Goal: Task Accomplishment & Management: Manage account settings

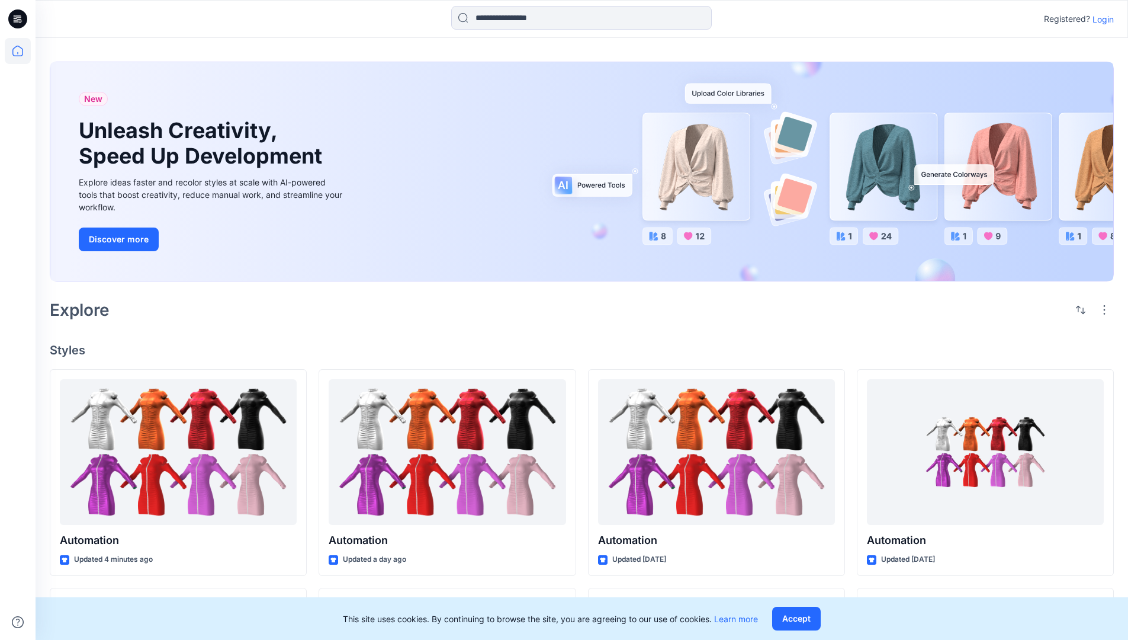
click at [1100, 19] on p "Login" at bounding box center [1103, 19] width 21 height 12
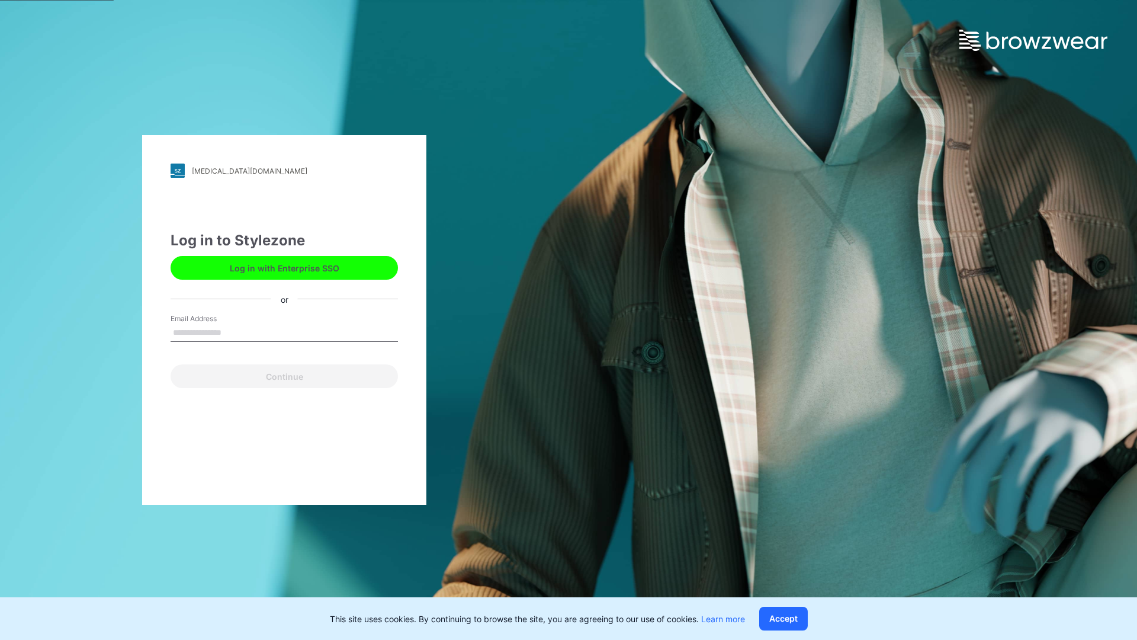
click at [234, 332] on input "Email Address" at bounding box center [284, 333] width 227 height 18
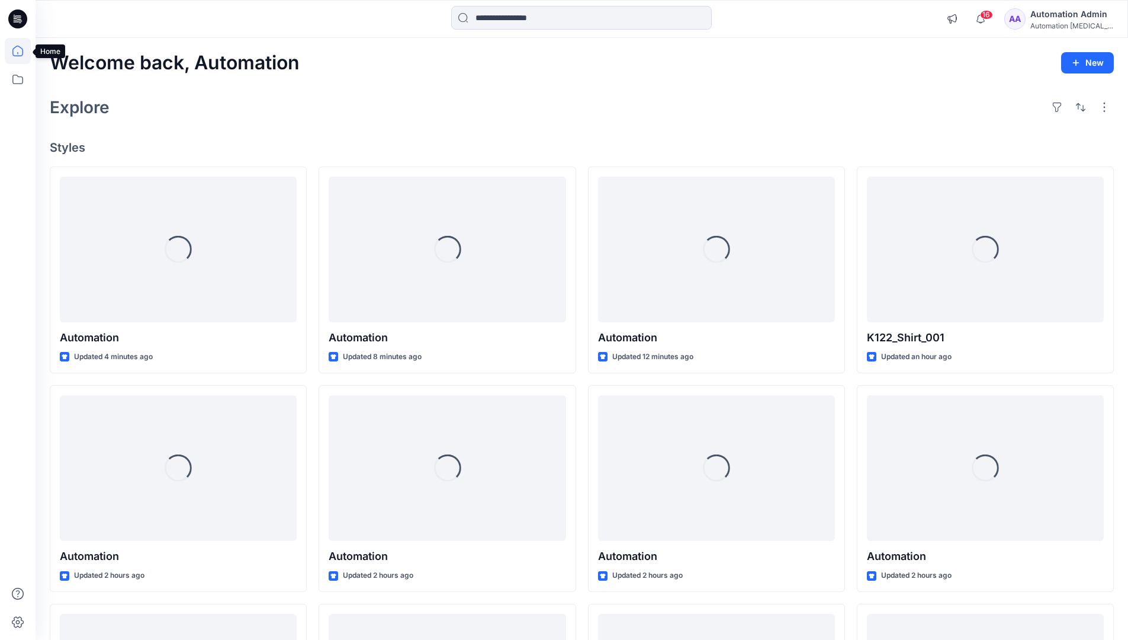
click at [23, 51] on icon at bounding box center [17, 51] width 11 height 11
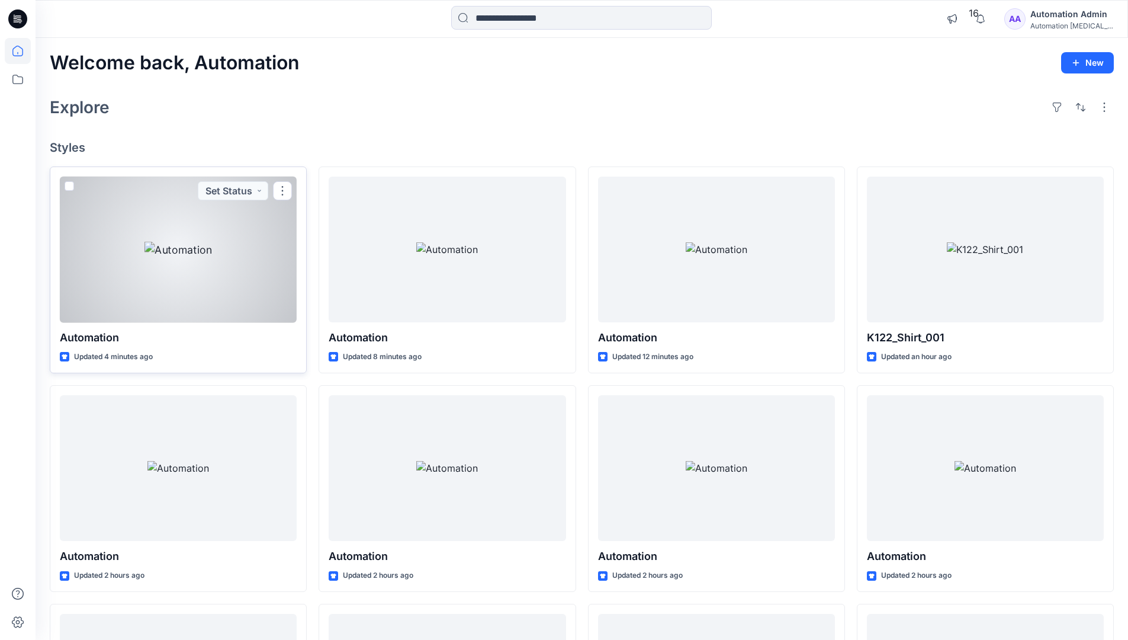
click at [67, 187] on span at bounding box center [69, 185] width 9 height 9
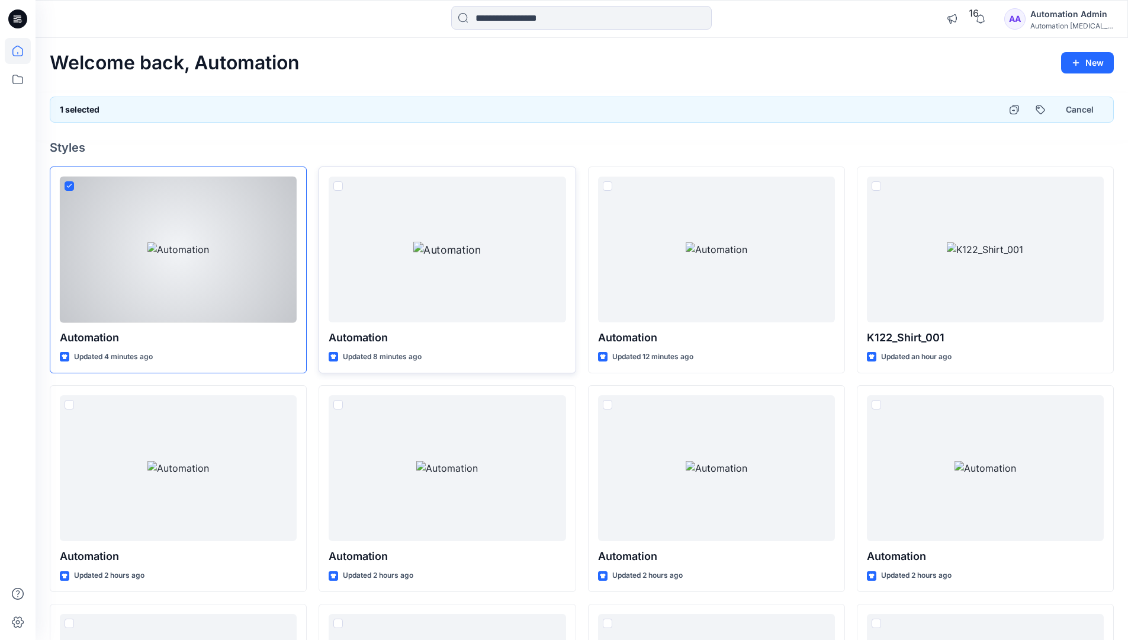
click at [338, 187] on span at bounding box center [337, 185] width 9 height 9
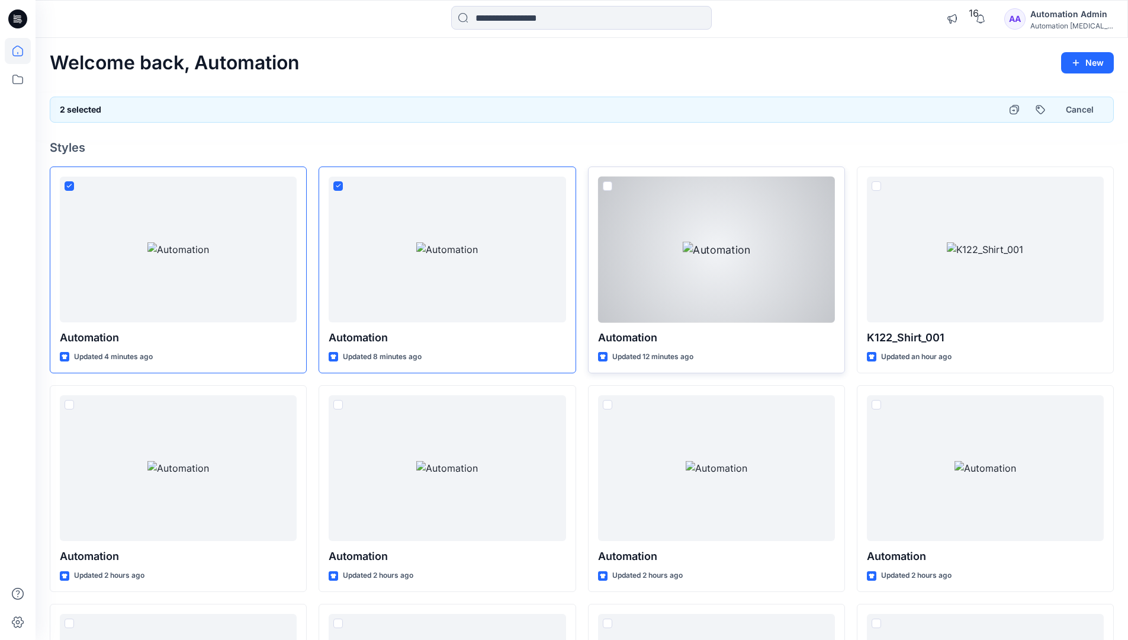
click at [609, 188] on span at bounding box center [607, 185] width 9 height 9
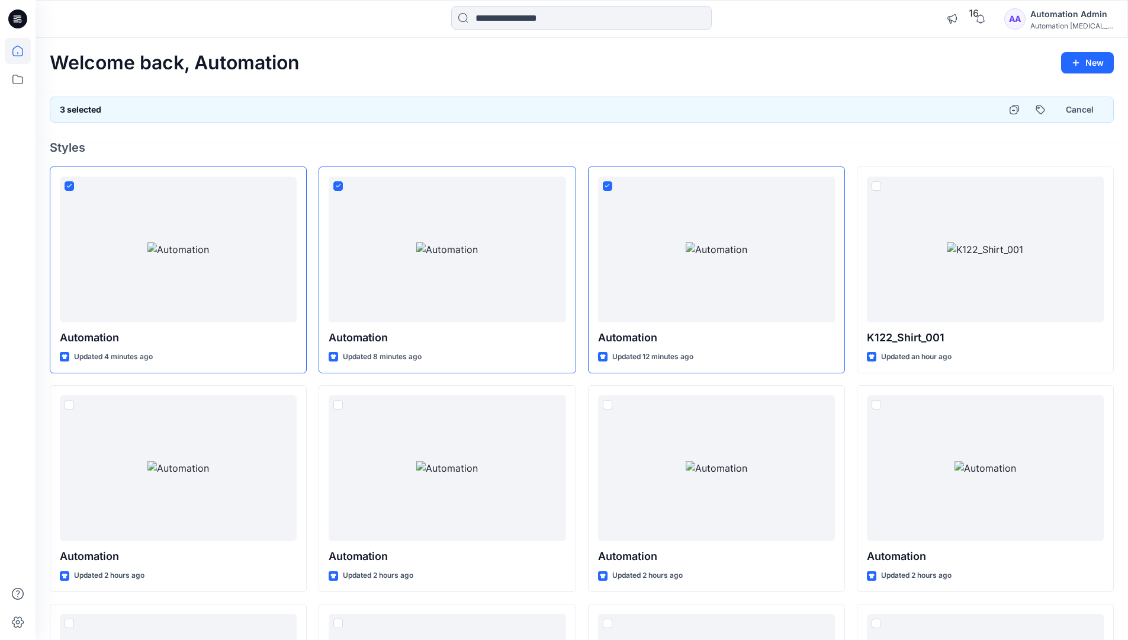
click at [958, 105] on div "3 selected Cancel" at bounding box center [582, 110] width 1064 height 26
click at [1073, 112] on button "Cancel" at bounding box center [1080, 109] width 48 height 21
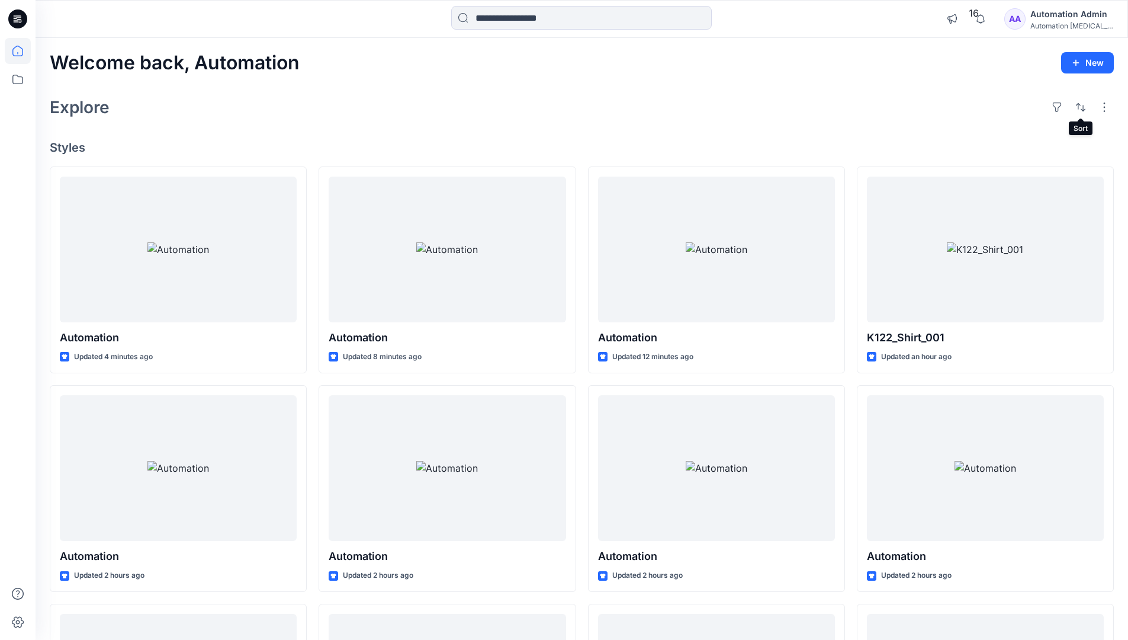
click at [1065, 17] on div "Automation Admin" at bounding box center [1072, 14] width 83 height 14
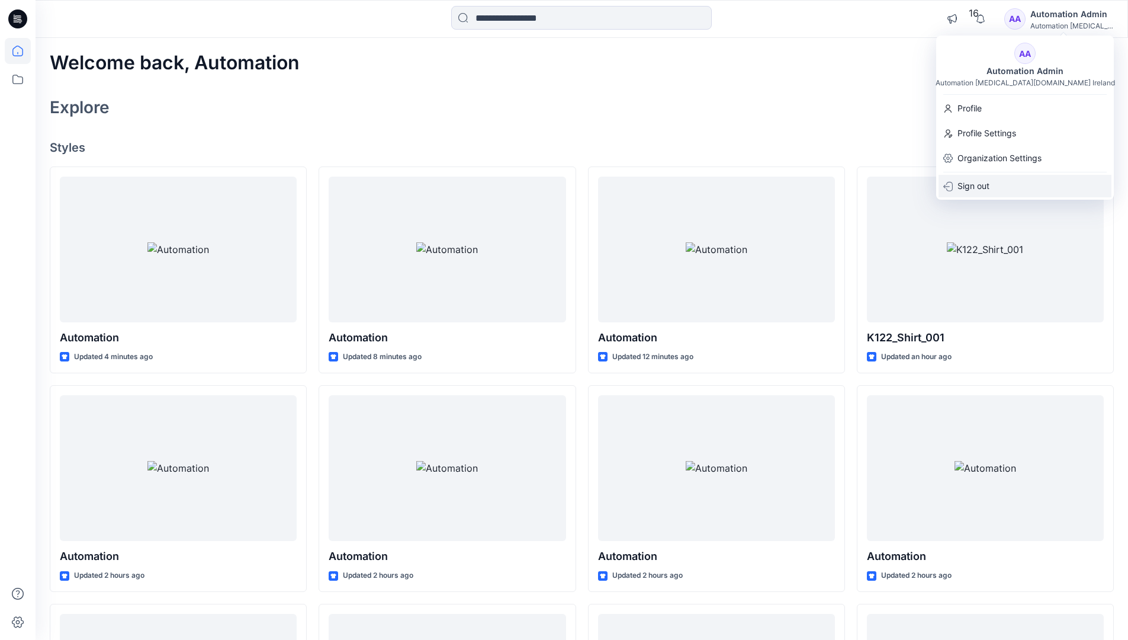
click at [1032, 183] on div "Sign out" at bounding box center [1025, 186] width 173 height 23
